Goal: Find specific page/section: Locate a particular part of the current website

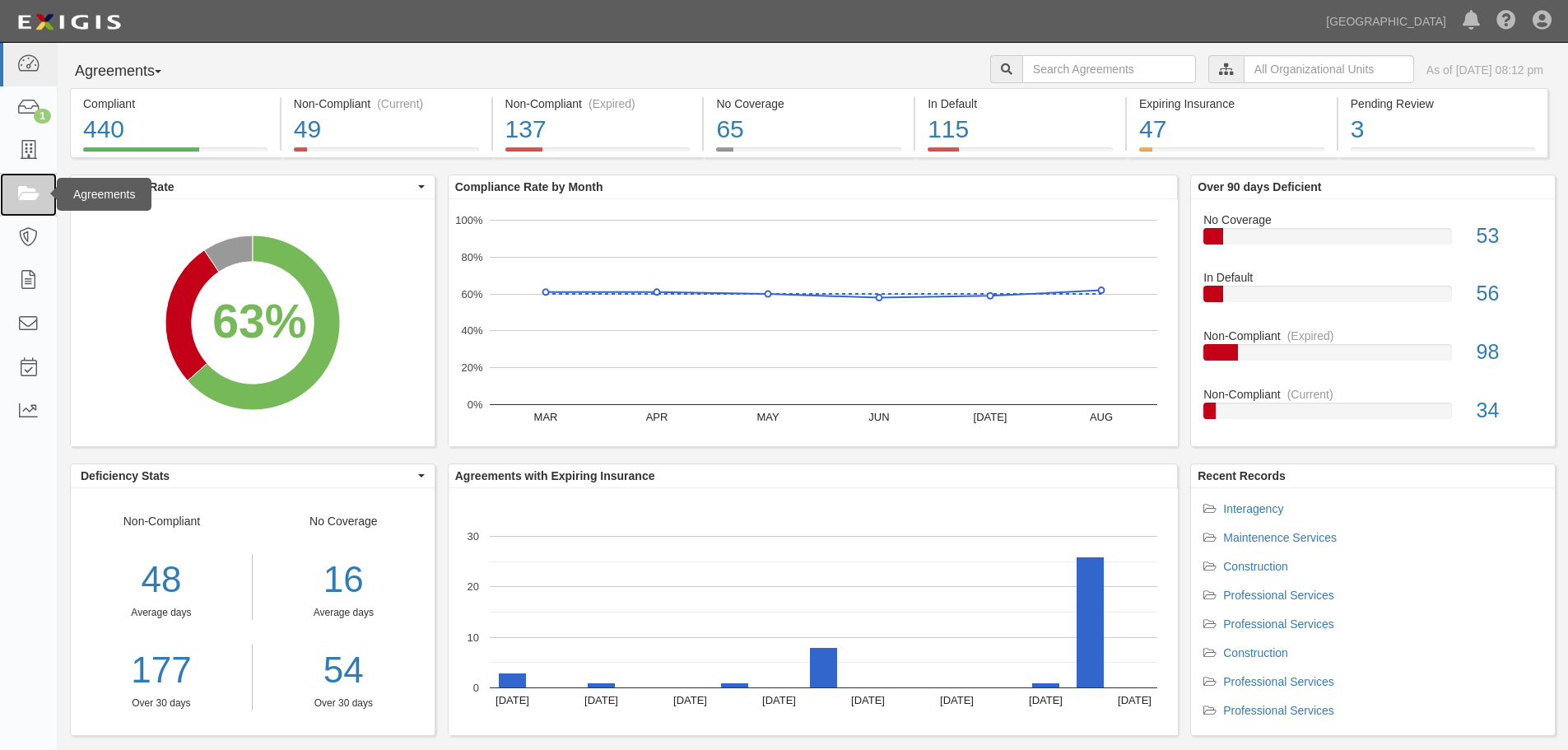
click at [28, 206] on link at bounding box center [28, 195] width 56 height 44
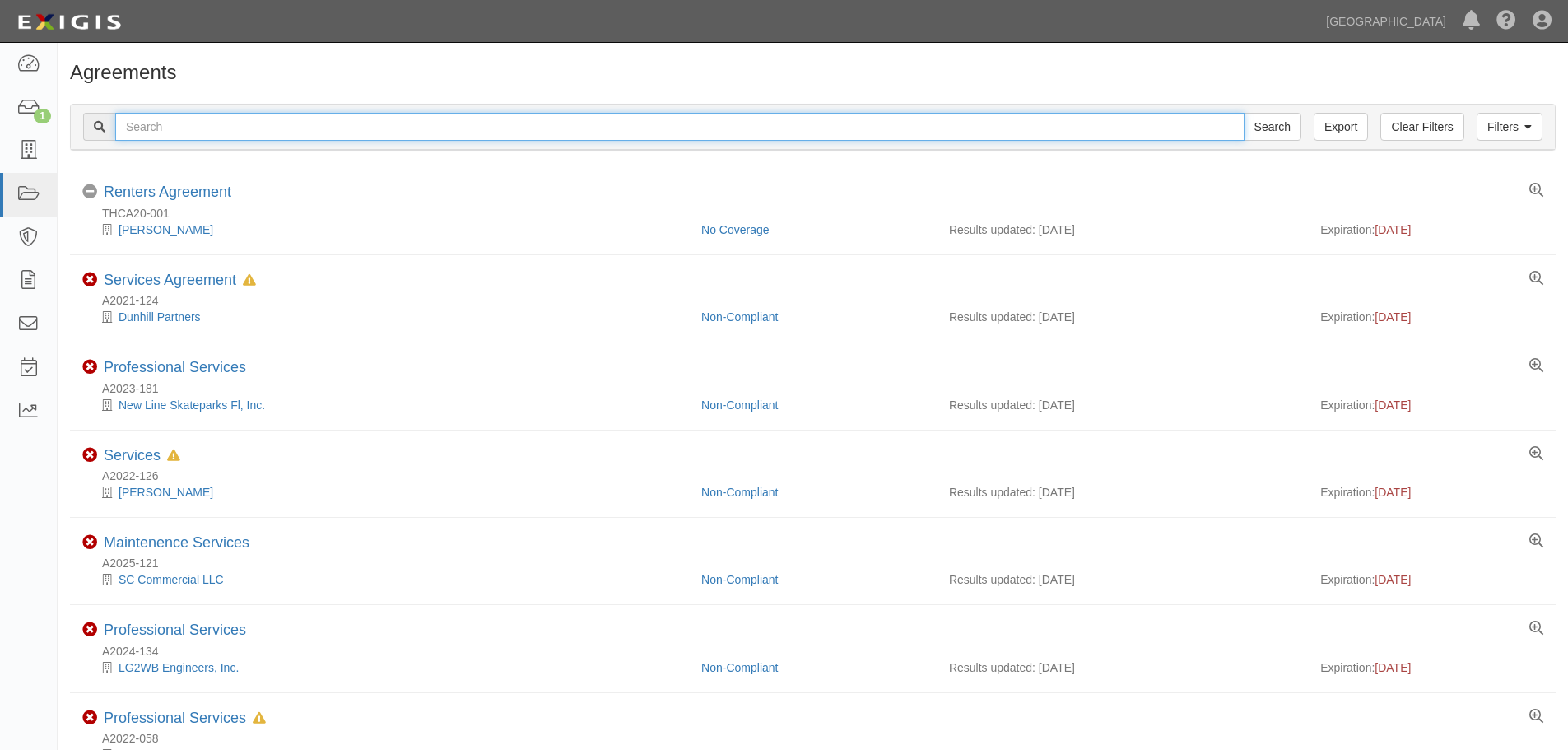
click at [176, 124] on input "text" at bounding box center [680, 127] width 1129 height 28
type input "A2024-174"
click at [1244, 113] on input "Search" at bounding box center [1272, 127] width 57 height 28
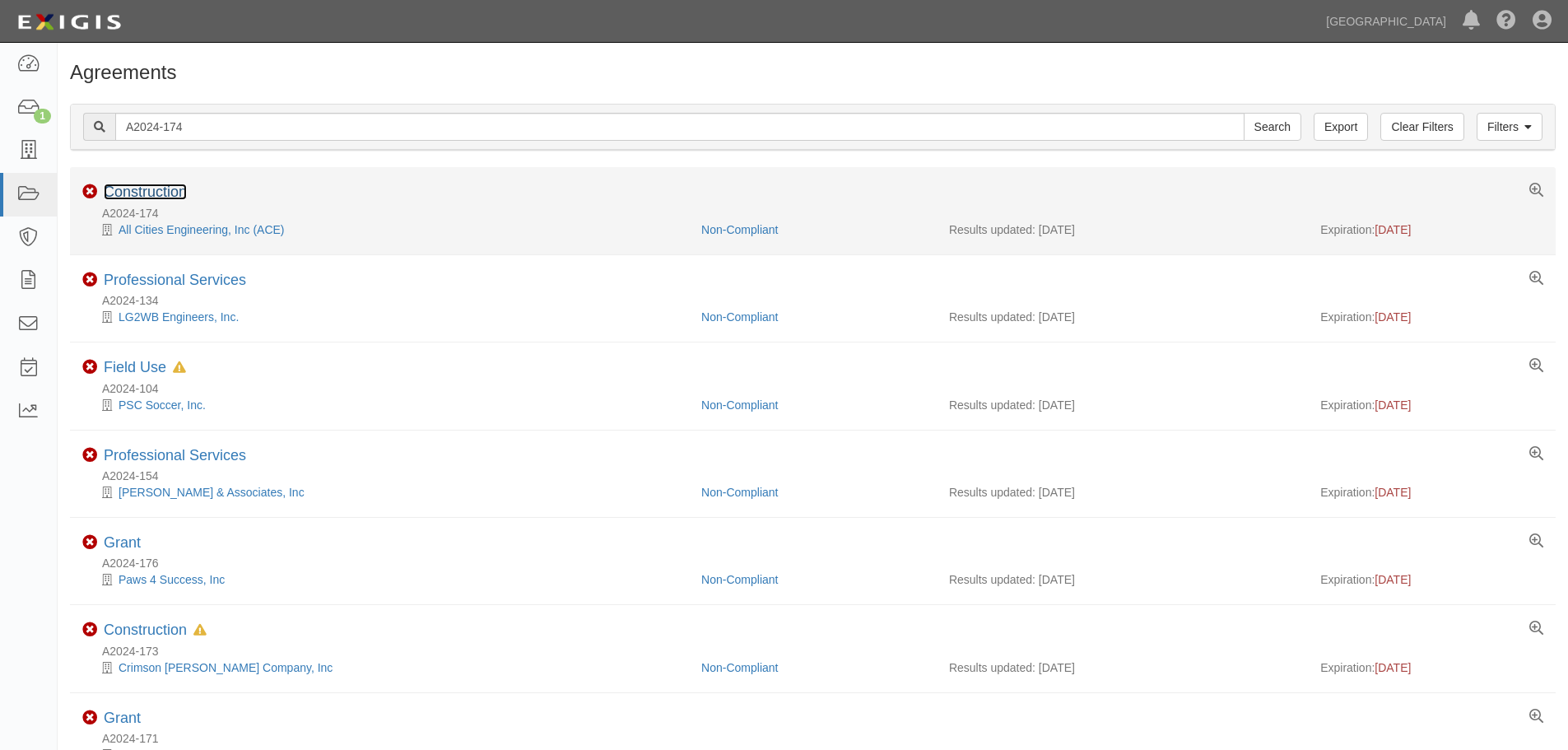
click at [168, 184] on link "Construction" at bounding box center [145, 191] width 83 height 17
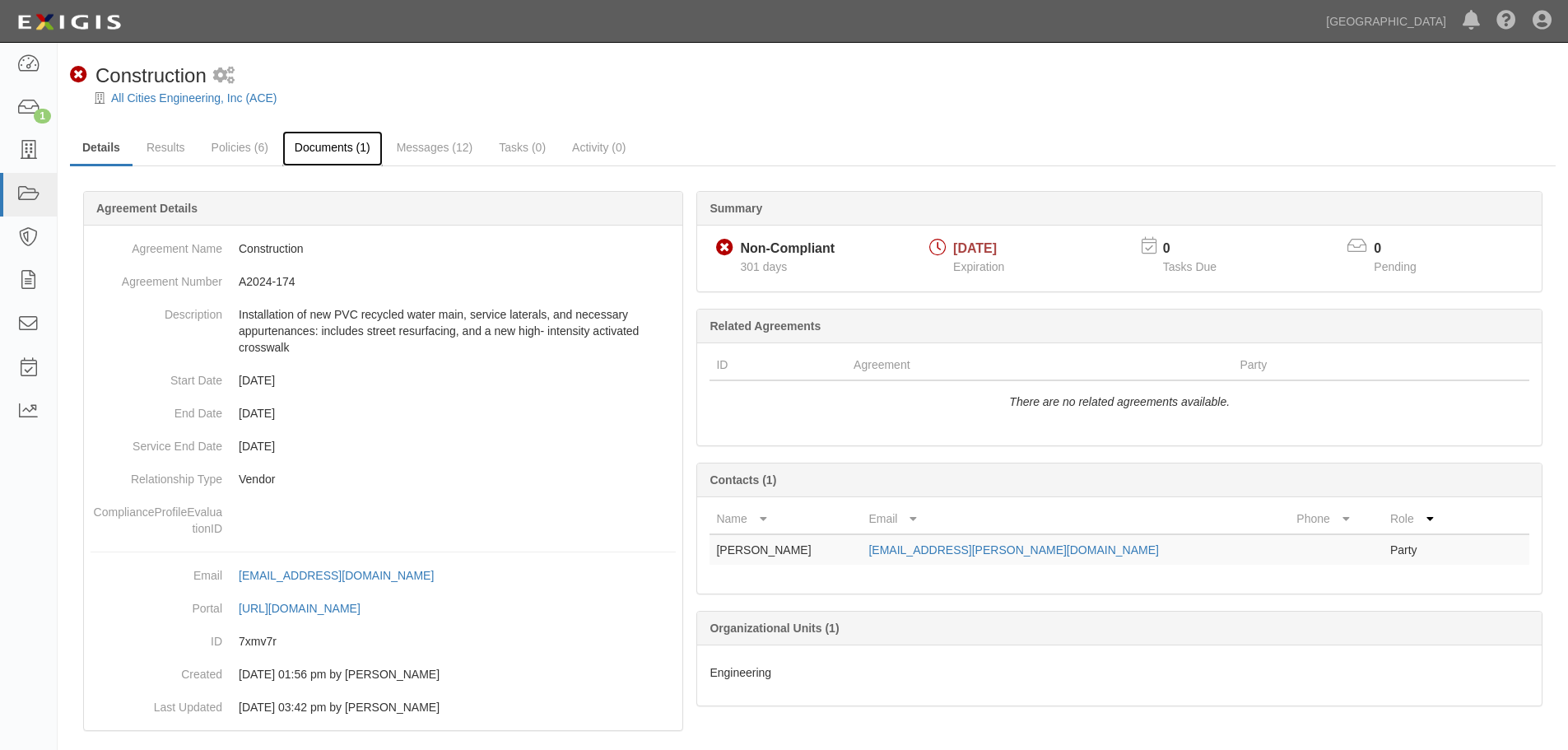
click at [316, 153] on link "Documents (1)" at bounding box center [332, 149] width 100 height 35
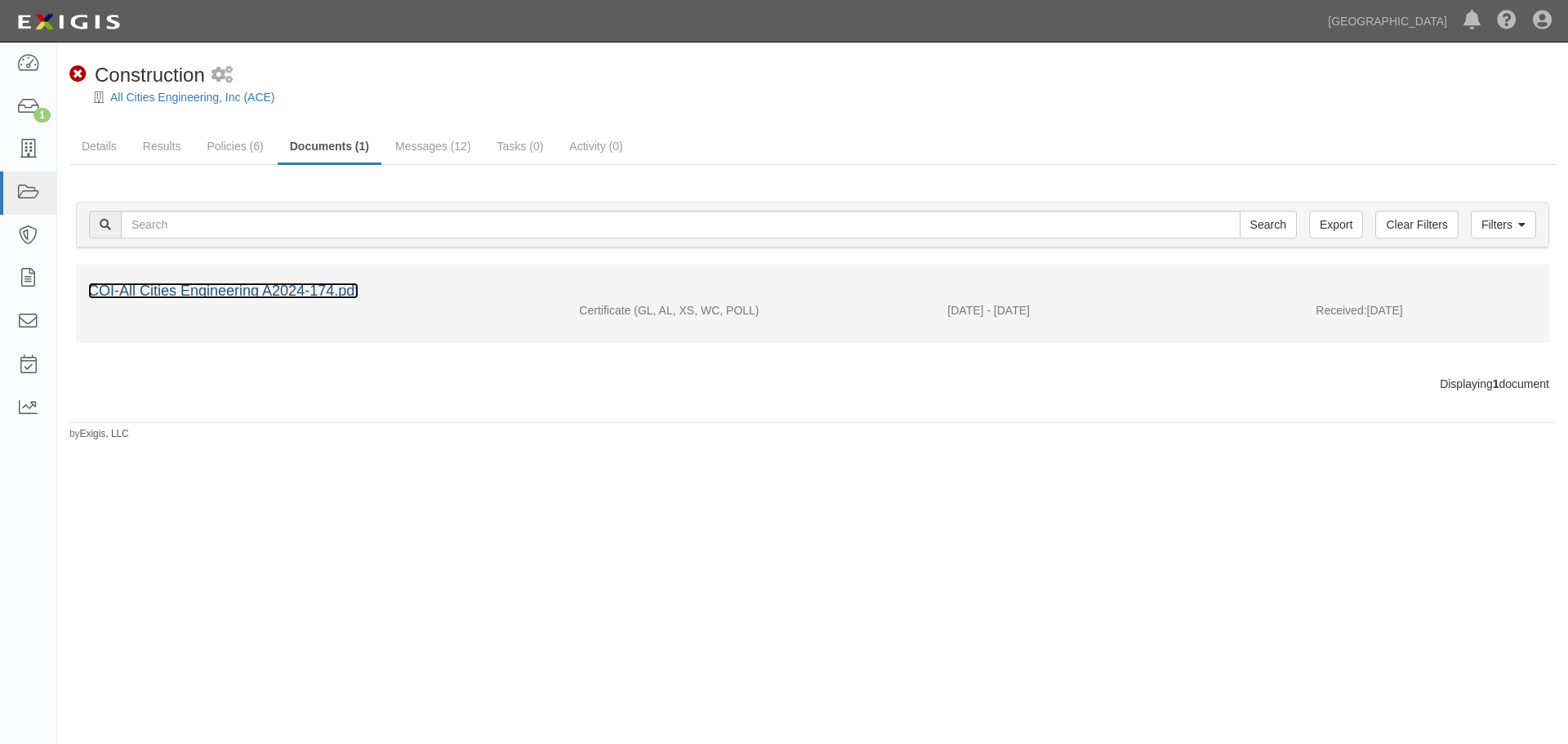
click at [312, 282] on div "COI-All Cities Engineering A2024-174.pdf" at bounding box center [812, 291] width 1449 height 21
click at [295, 292] on link "COI-All Cities Engineering A2024-174.pdf" at bounding box center [223, 290] width 270 height 17
